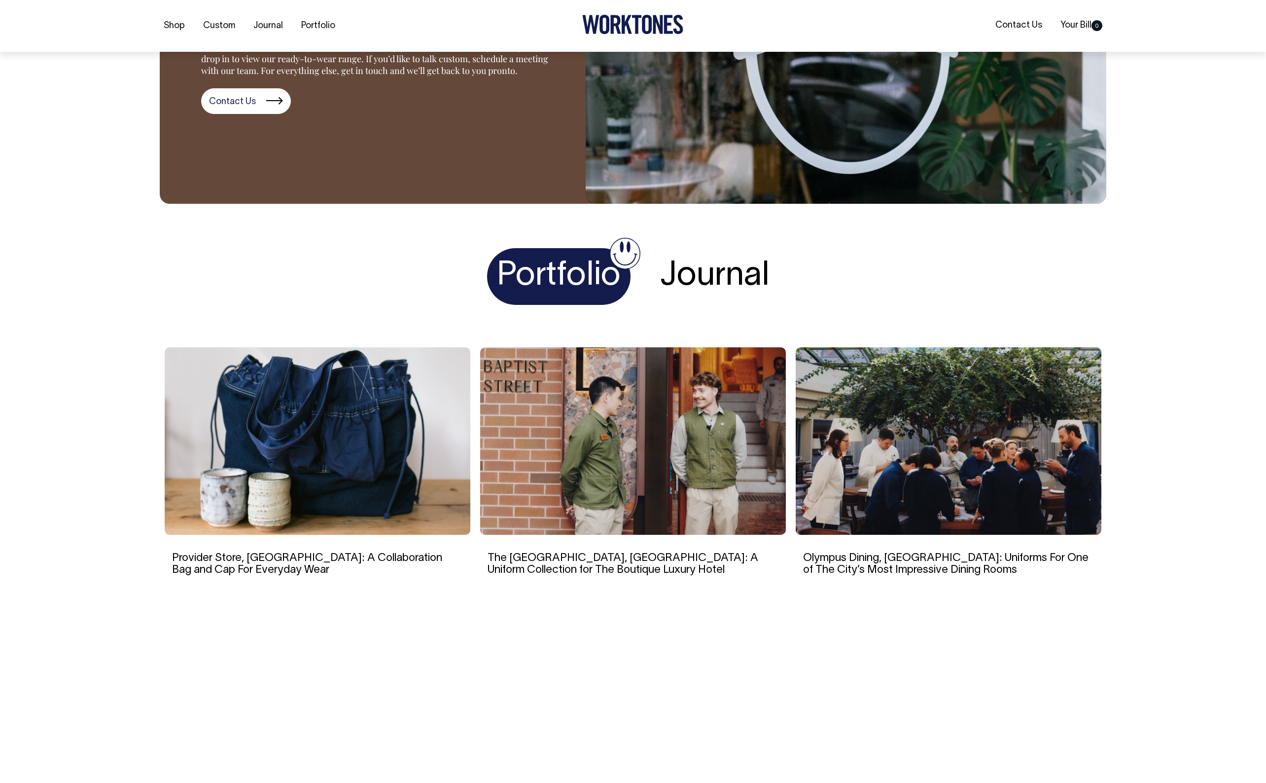
scroll to position [1747, 0]
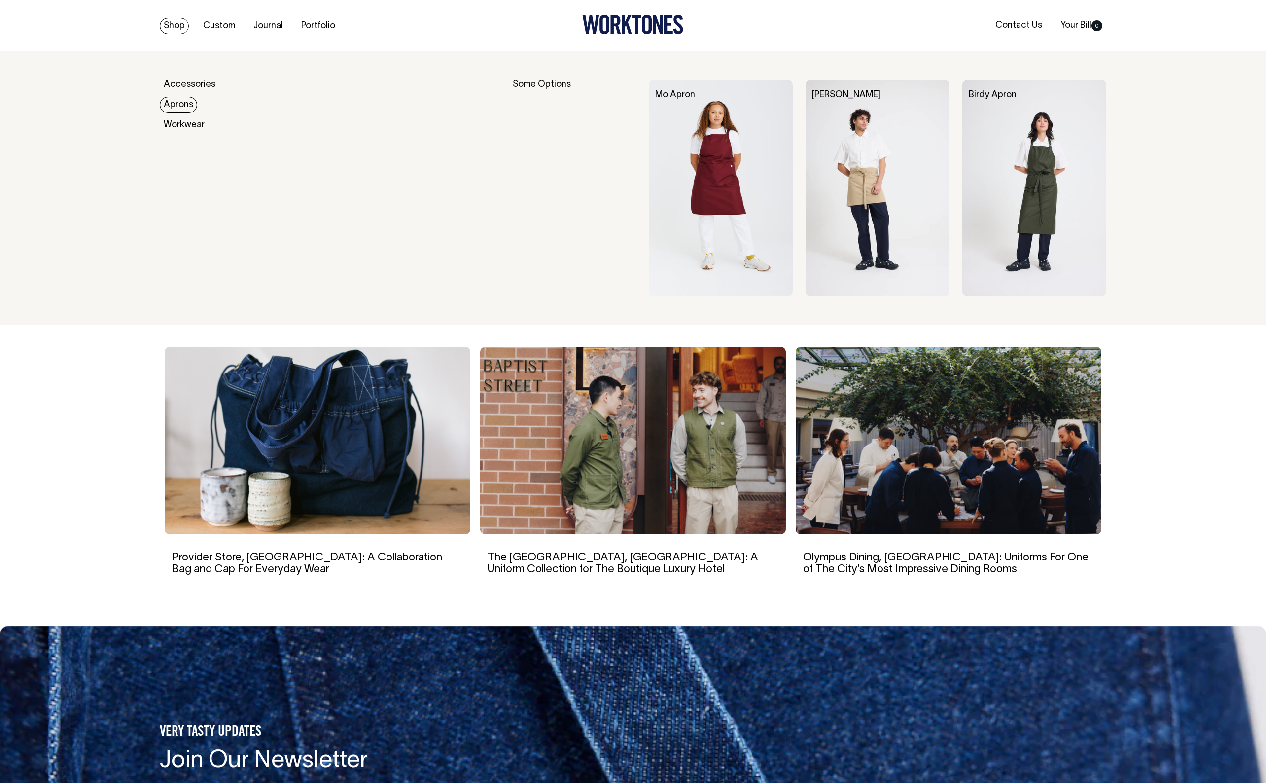
click at [715, 118] on img at bounding box center [721, 188] width 144 height 216
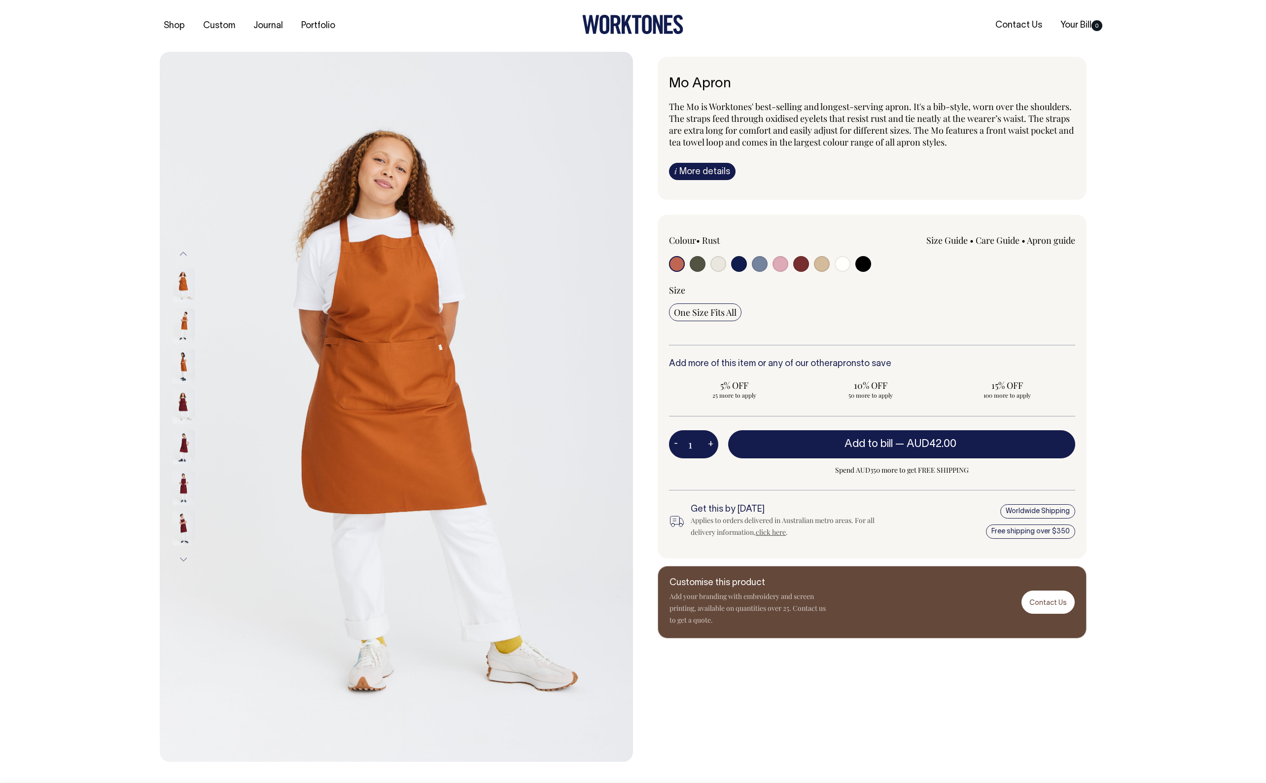
click at [735, 263] on input "radio" at bounding box center [739, 264] width 16 height 16
radio input "true"
select select "Dark Navy"
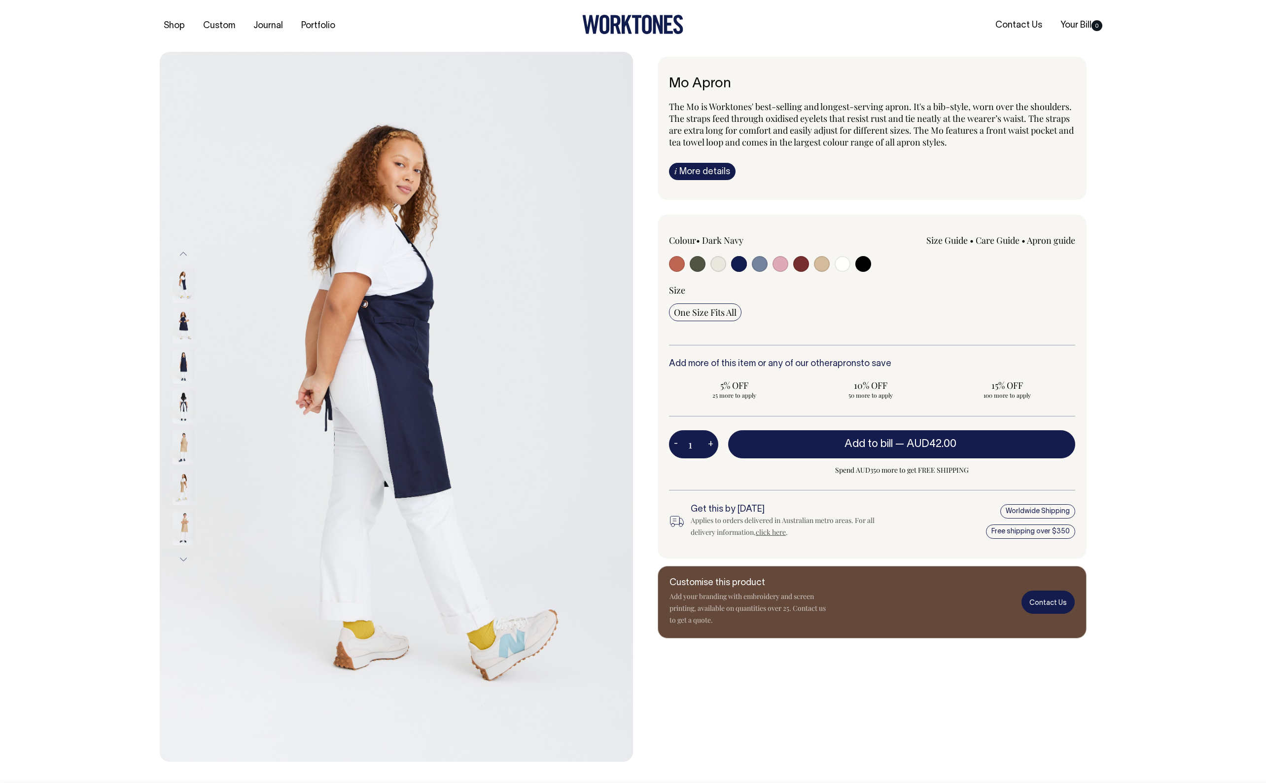
click at [1046, 602] on link "Contact Us" at bounding box center [1048, 601] width 53 height 23
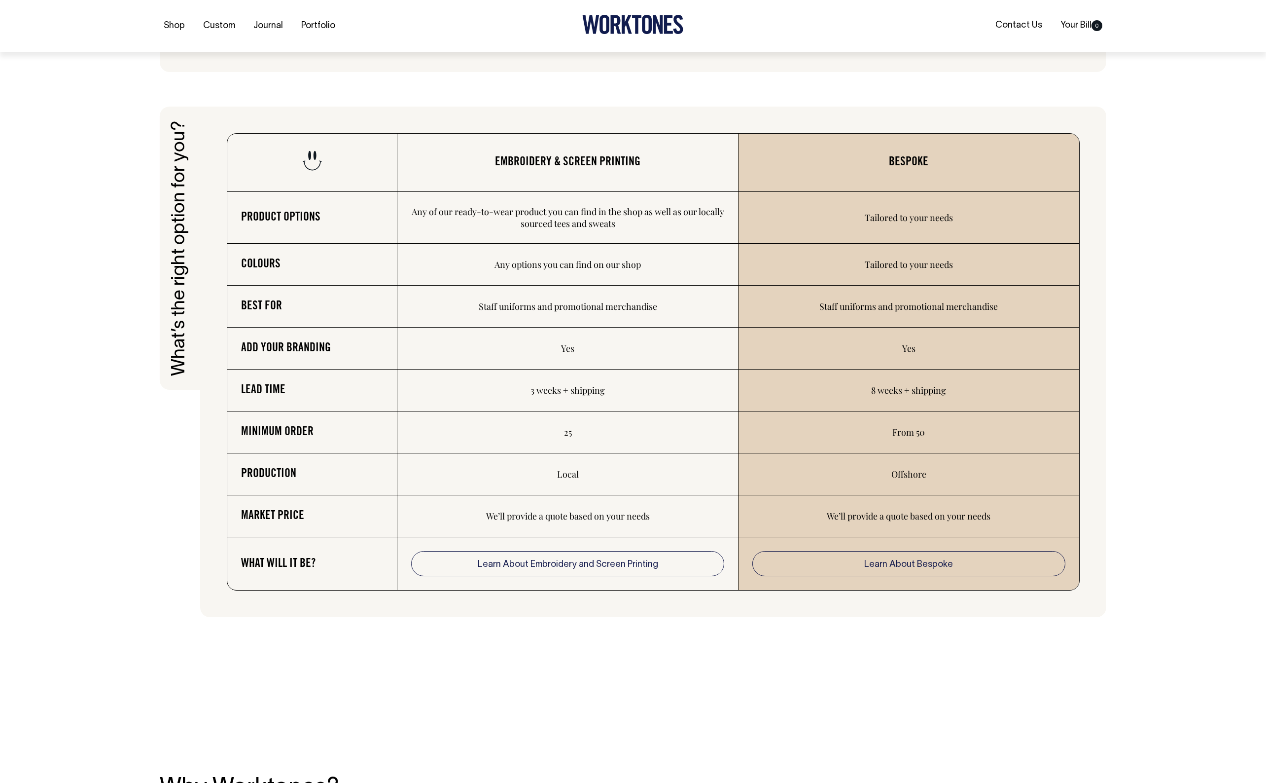
scroll to position [1518, 0]
